Goal: Information Seeking & Learning: Learn about a topic

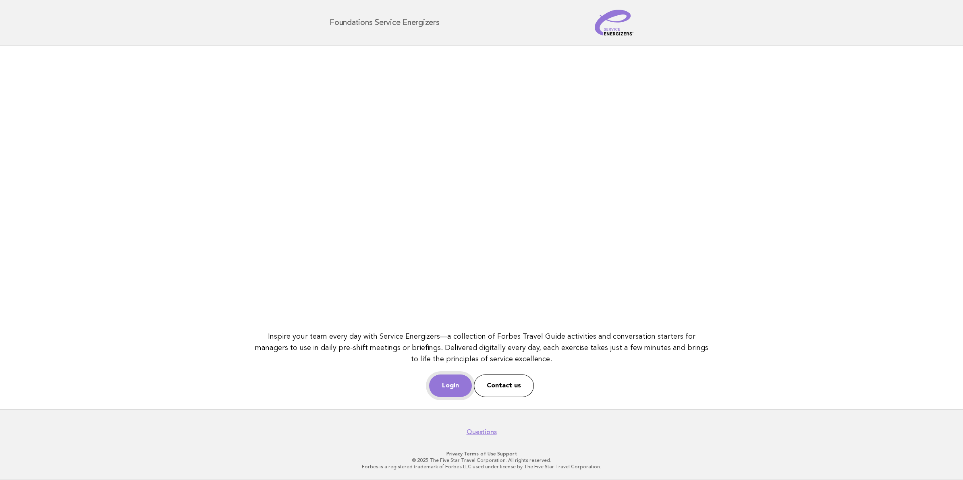
click at [440, 384] on link "Login" at bounding box center [450, 386] width 43 height 23
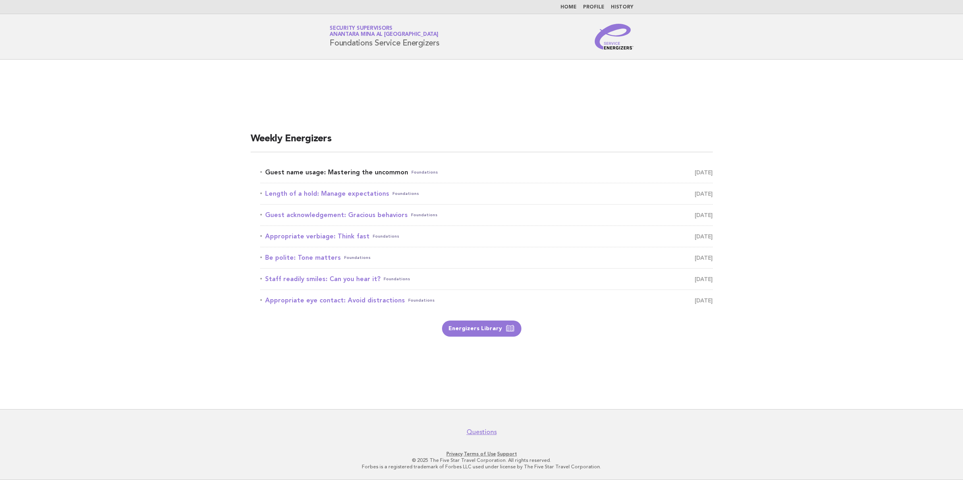
click at [332, 168] on link "Guest name usage: Mastering the uncommon Foundations [DATE]" at bounding box center [486, 172] width 452 height 11
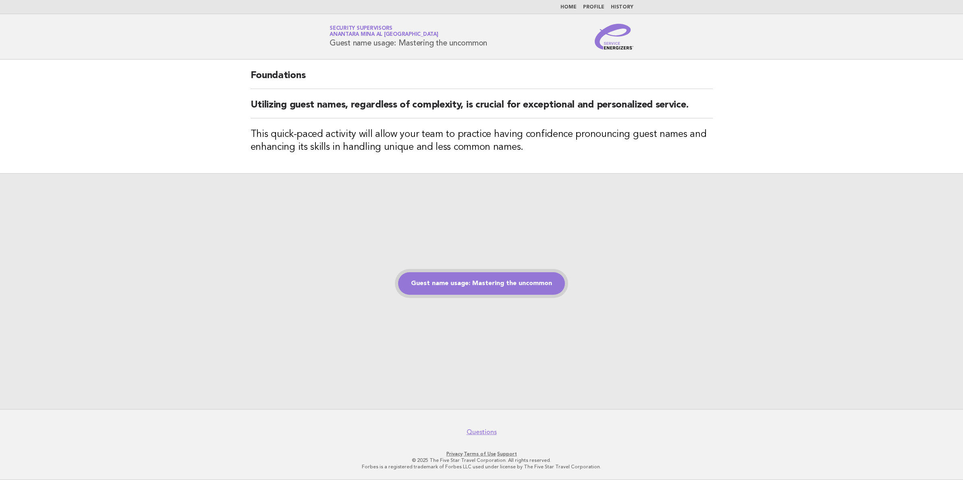
click at [466, 282] on link "Guest name usage: Mastering the uncommon" at bounding box center [481, 283] width 167 height 23
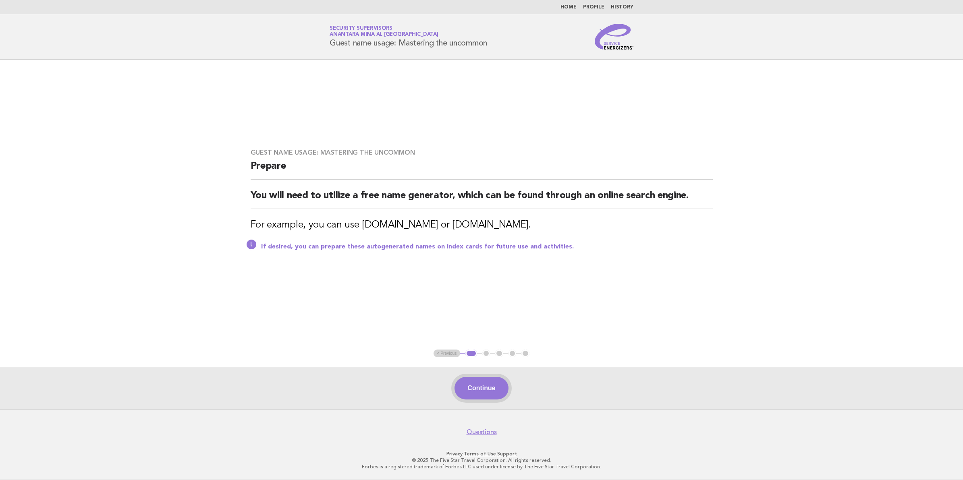
click at [476, 386] on button "Continue" at bounding box center [481, 388] width 54 height 23
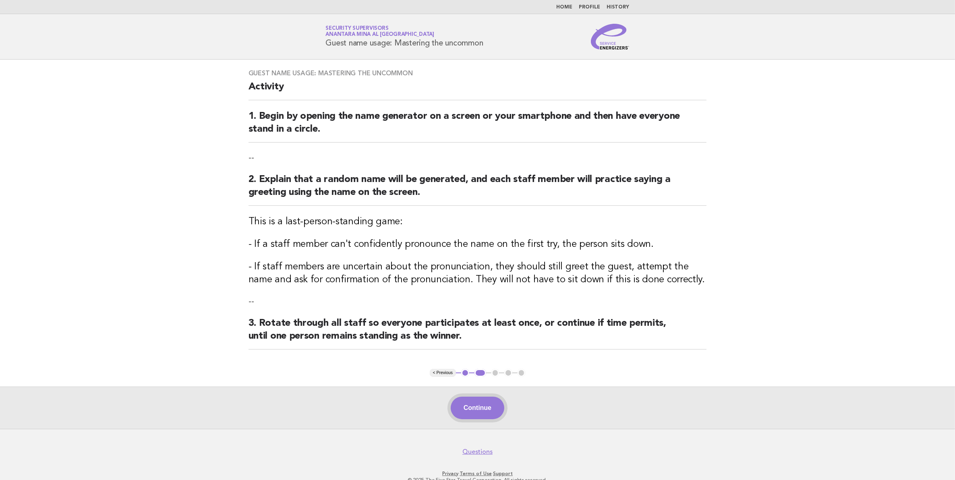
click at [481, 403] on button "Continue" at bounding box center [478, 408] width 54 height 23
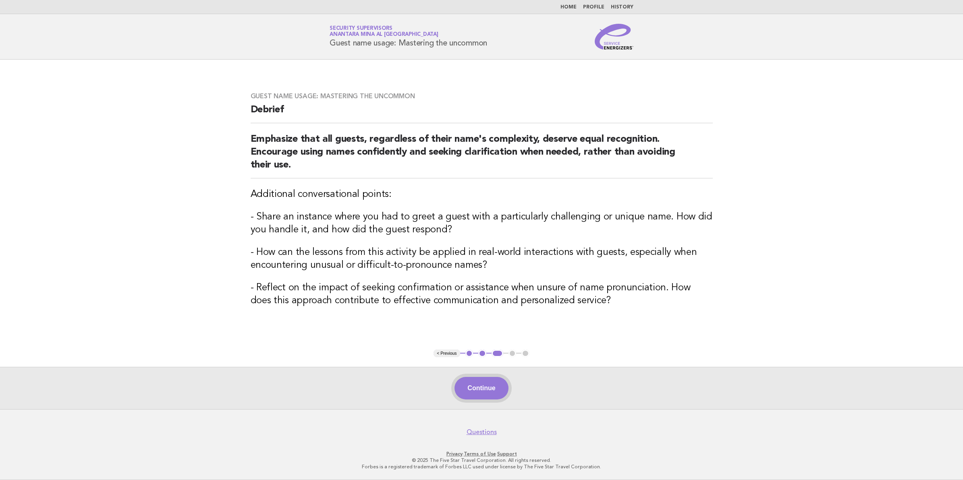
click at [480, 389] on button "Continue" at bounding box center [481, 388] width 54 height 23
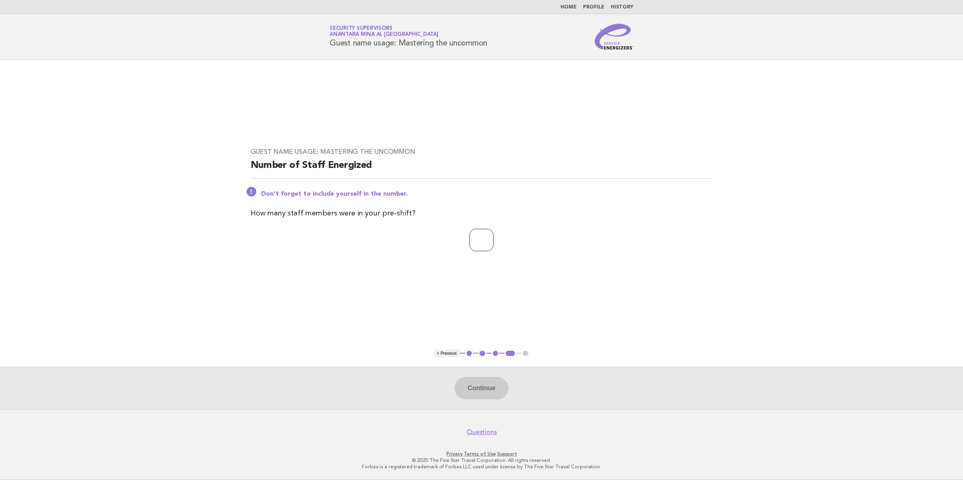
click at [482, 243] on input "number" at bounding box center [481, 240] width 24 height 23
type input "**"
click at [495, 386] on button "Continue" at bounding box center [481, 388] width 54 height 23
